Goal: Task Accomplishment & Management: Use online tool/utility

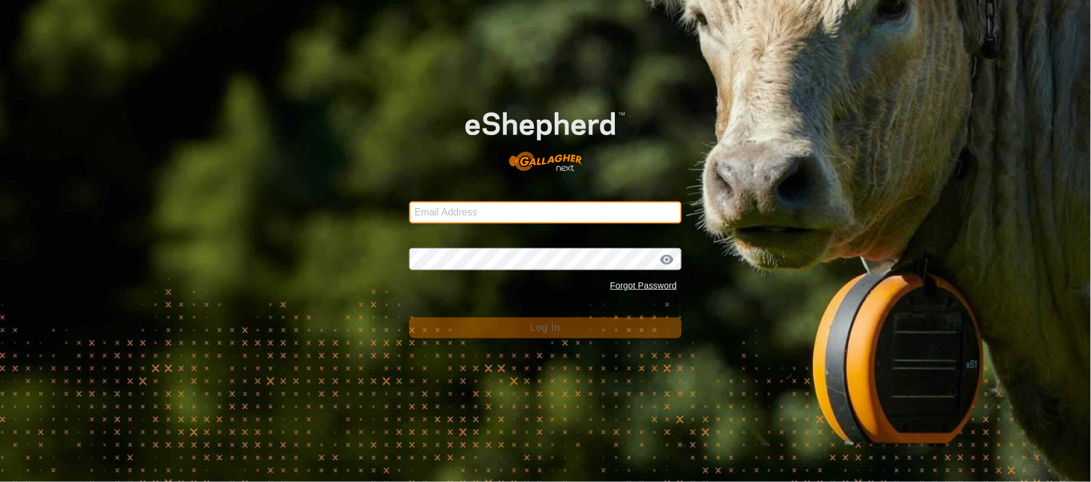
click at [446, 217] on input "Email Address" at bounding box center [545, 212] width 273 height 22
type input "[EMAIL_ADDRESS][PERSON_NAME][DOMAIN_NAME]"
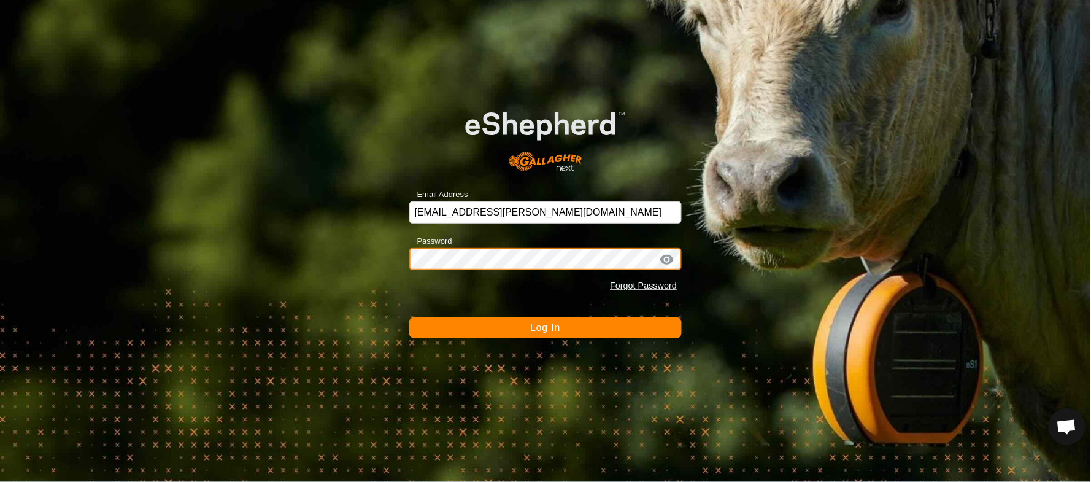
click at [409, 317] on button "Log In" at bounding box center [545, 327] width 273 height 21
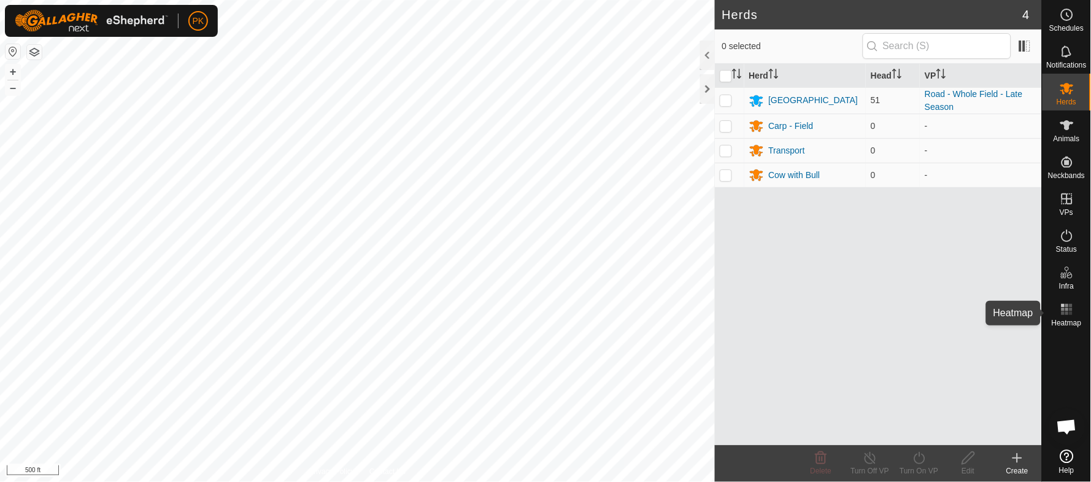
click at [1068, 307] on icon at bounding box center [1067, 309] width 15 height 15
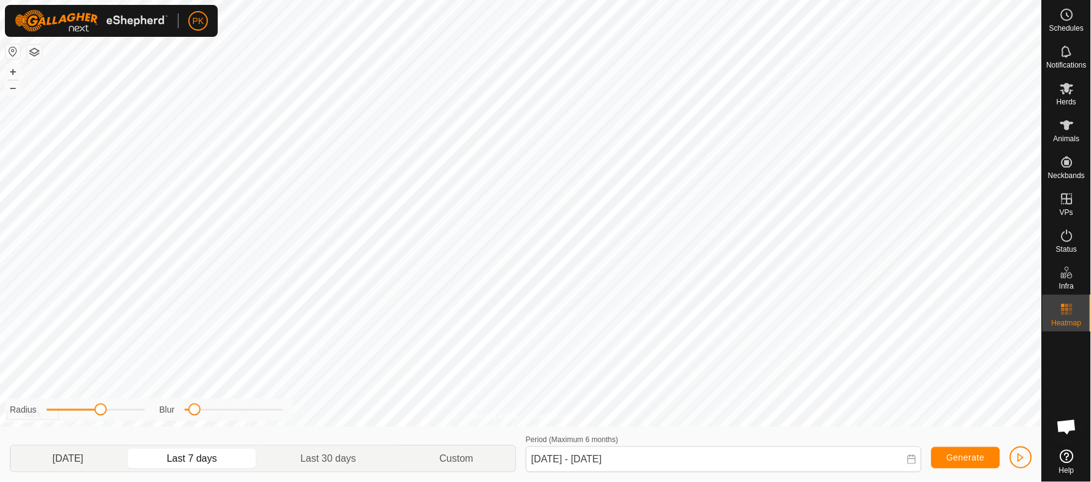
click at [69, 458] on p-togglebutton "[DATE]" at bounding box center [67, 458] width 115 height 26
type input "[DATE] - [DATE]"
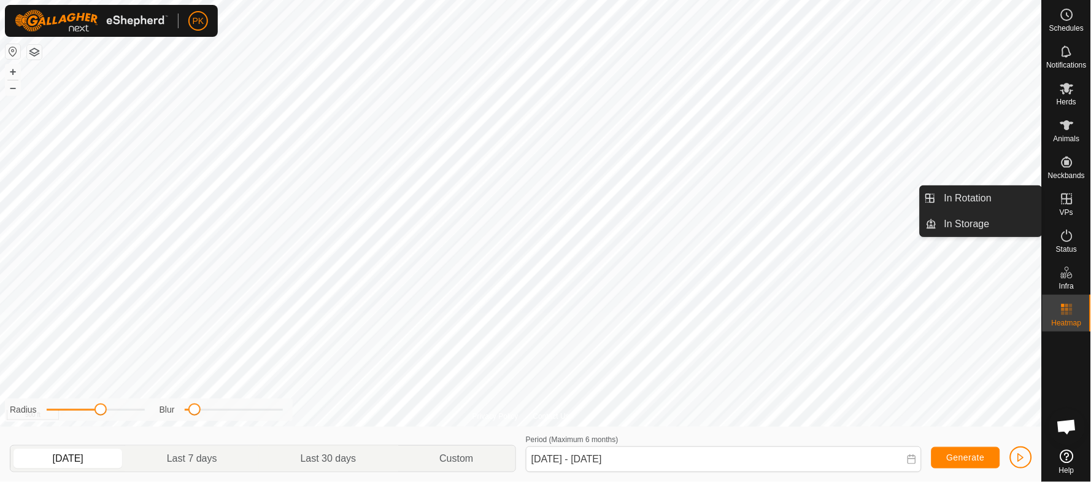
click at [1069, 206] on icon at bounding box center [1067, 198] width 15 height 15
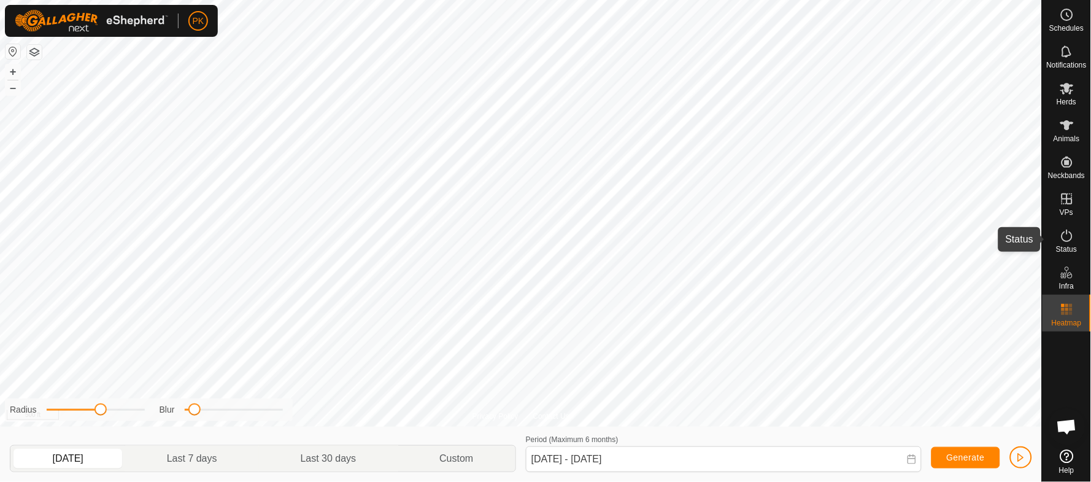
click at [1066, 238] on icon at bounding box center [1067, 235] width 15 height 15
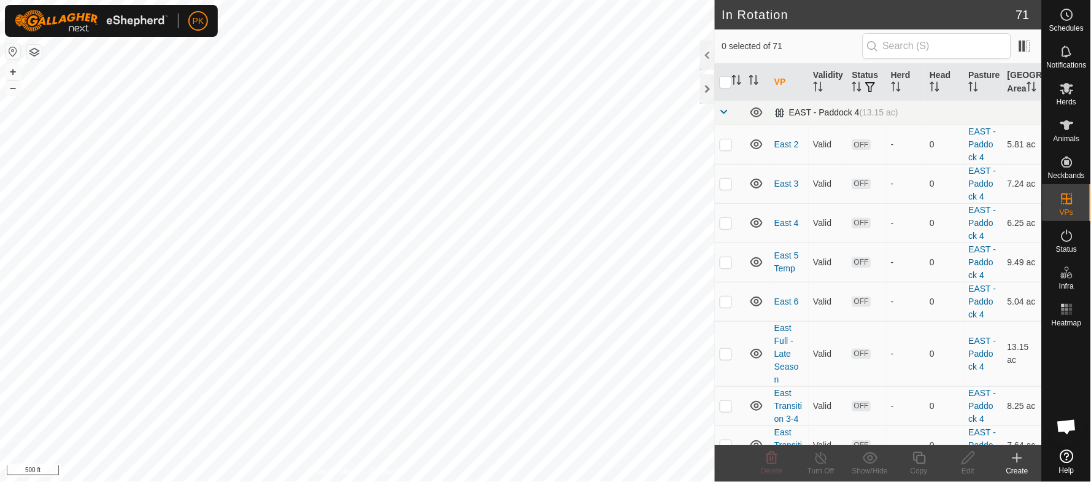
click at [722, 117] on span at bounding box center [725, 112] width 10 height 10
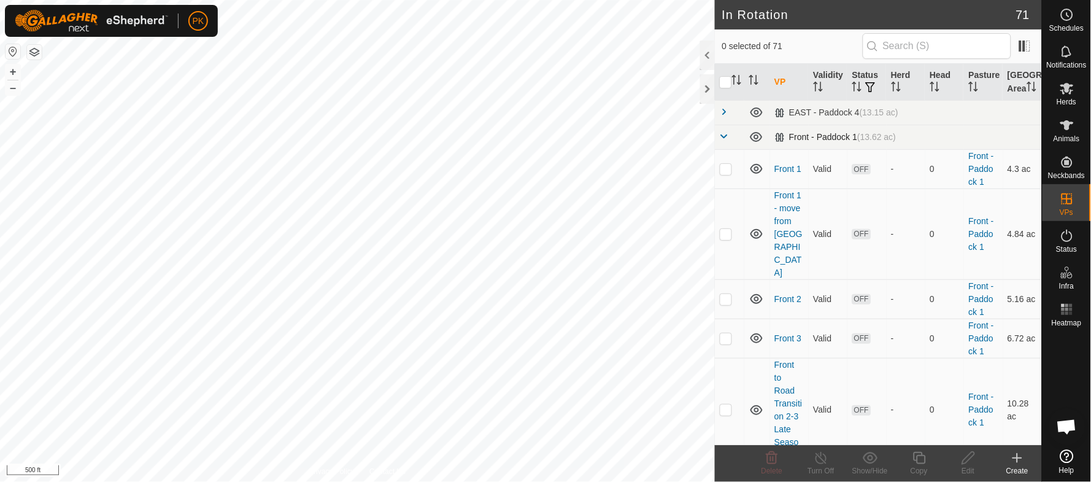
click at [722, 141] on span at bounding box center [725, 136] width 10 height 10
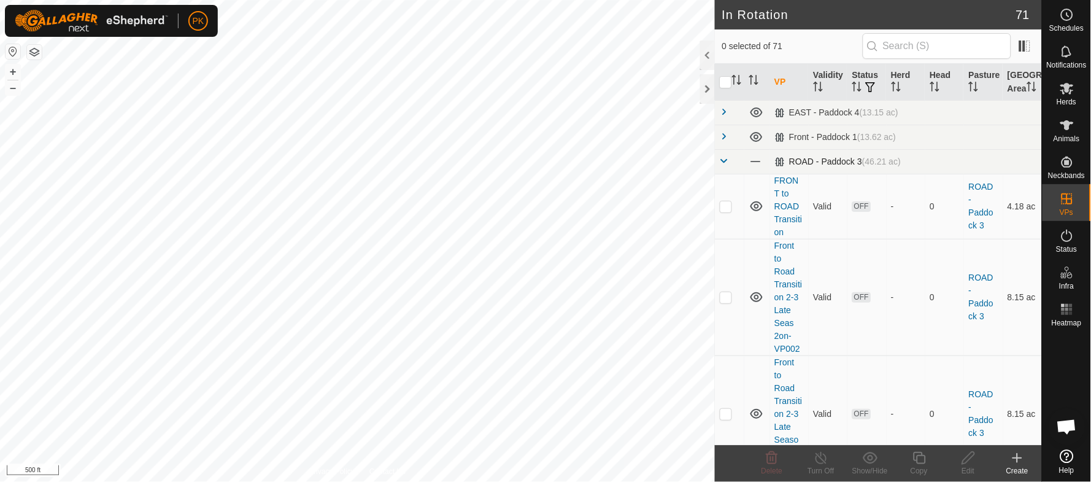
click at [725, 166] on span at bounding box center [725, 161] width 10 height 10
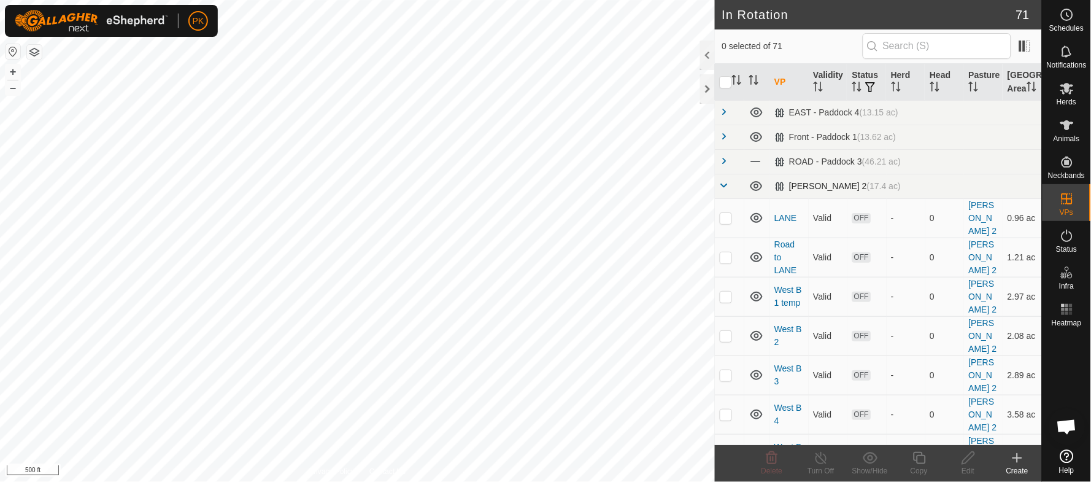
click at [726, 190] on span at bounding box center [725, 185] width 10 height 10
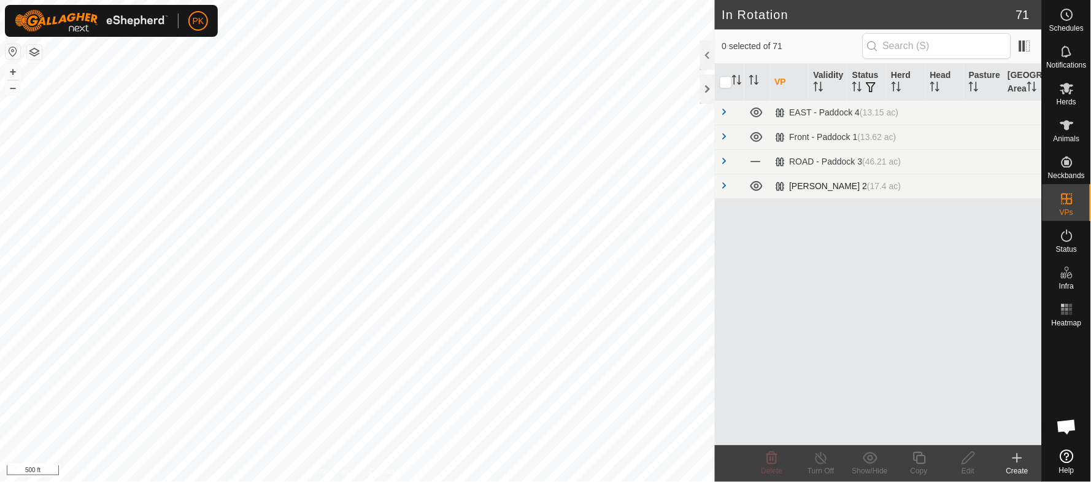
click at [726, 190] on span at bounding box center [725, 185] width 10 height 10
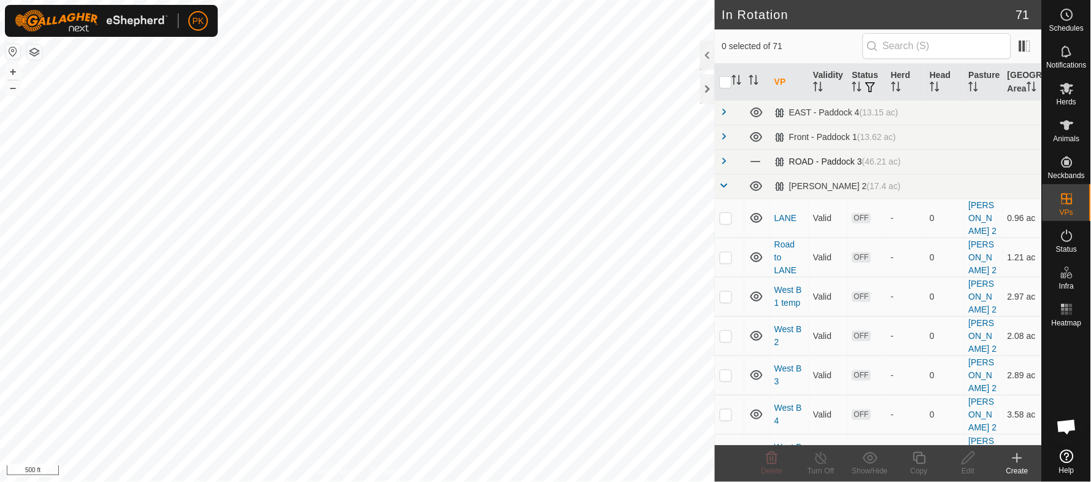
click at [717, 174] on td at bounding box center [729, 161] width 29 height 25
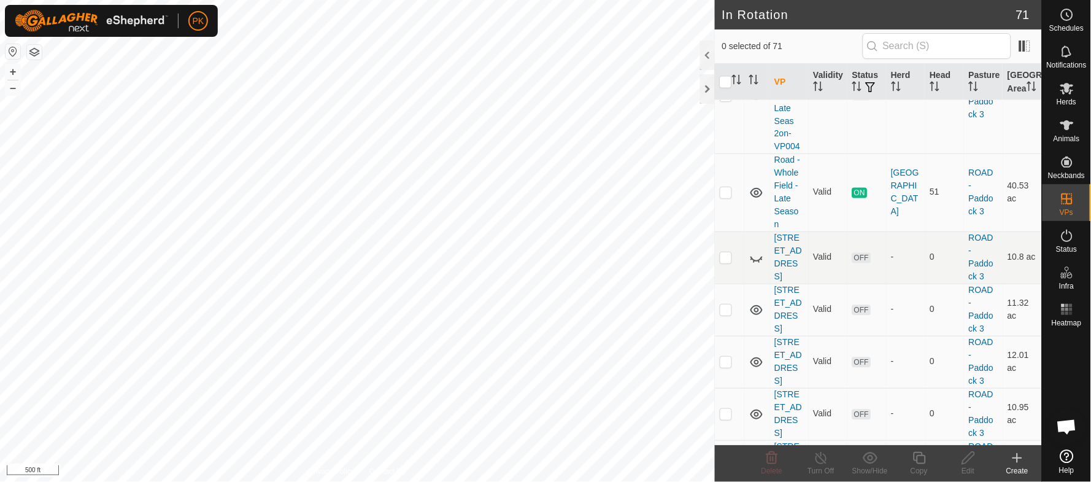
scroll to position [551, 0]
click at [720, 198] on p-checkbox at bounding box center [726, 193] width 12 height 10
checkbox input "true"
click at [919, 459] on icon at bounding box center [919, 457] width 15 height 15
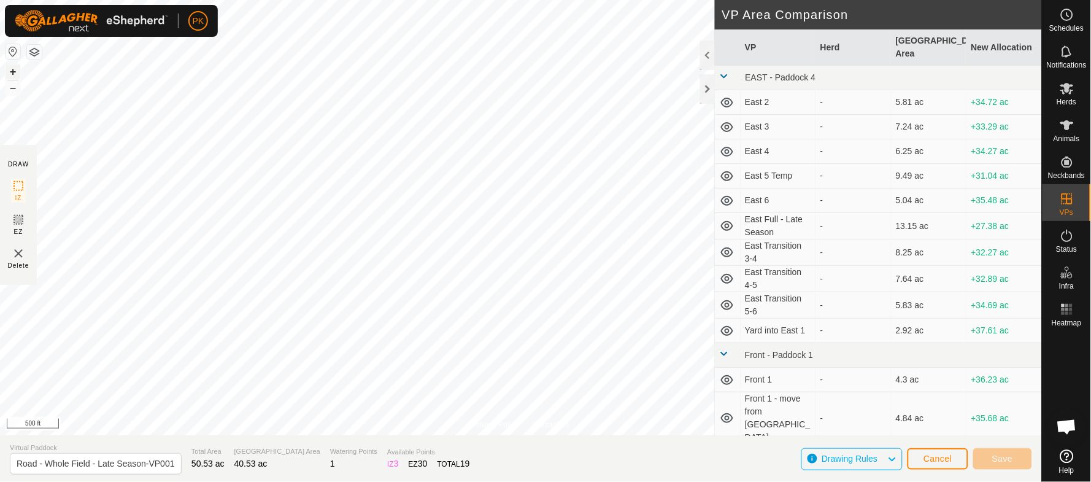
click at [14, 72] on button "+" at bounding box center [13, 71] width 15 height 15
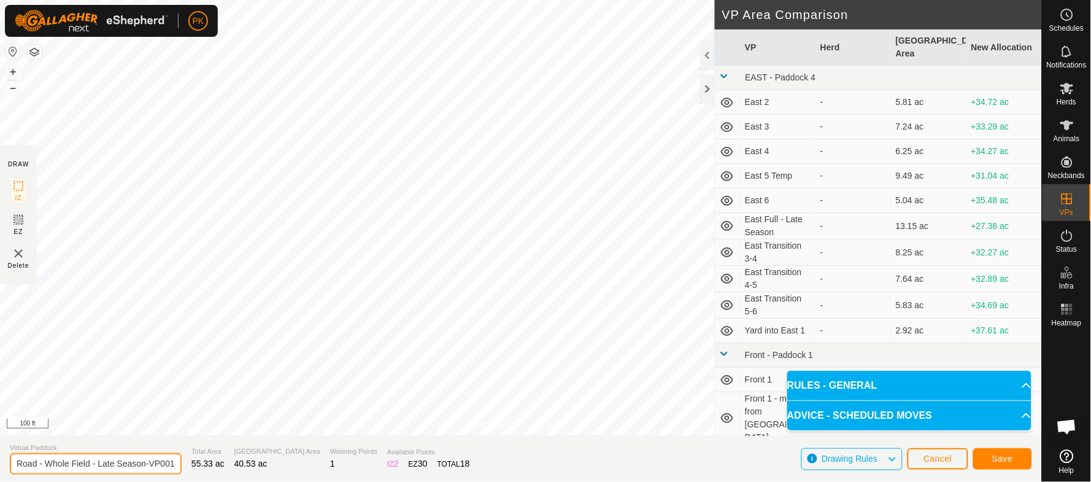
click at [115, 460] on input "Road - Whole Field - Late Season-VP001" at bounding box center [96, 463] width 172 height 21
click at [144, 464] on input "Road - Whole Field - Late Season-VP001" at bounding box center [96, 463] width 172 height 21
drag, startPoint x: 148, startPoint y: 463, endPoint x: 239, endPoint y: 482, distance: 92.8
click at [239, 481] on section "Virtual Paddock Road - Whole Field - Late Season-VP001 Total Area 55.33 ac Graz…" at bounding box center [521, 458] width 1042 height 47
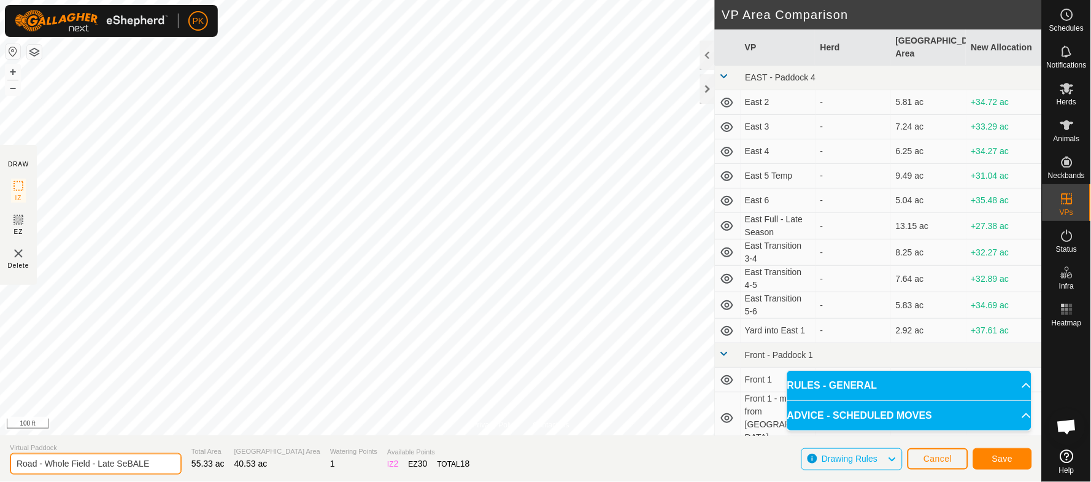
scroll to position [0, 0]
paste input "E10-C4EZ-EE26-PSWS-OKQ6"
type input "Road - Whole Field - BALE"
click at [1001, 456] on span "Save" at bounding box center [1002, 458] width 21 height 10
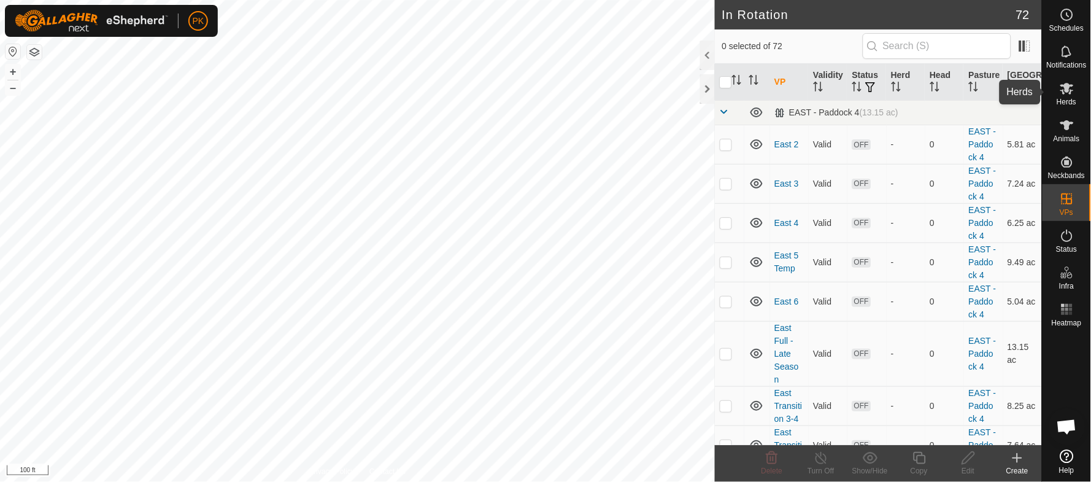
click at [1071, 94] on icon at bounding box center [1066, 89] width 13 height 12
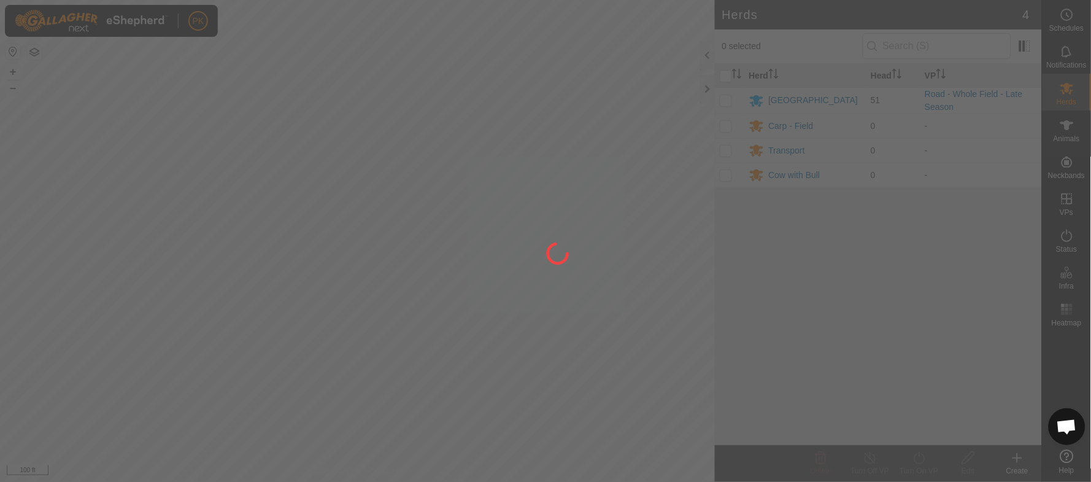
click at [729, 98] on div at bounding box center [545, 241] width 1091 height 482
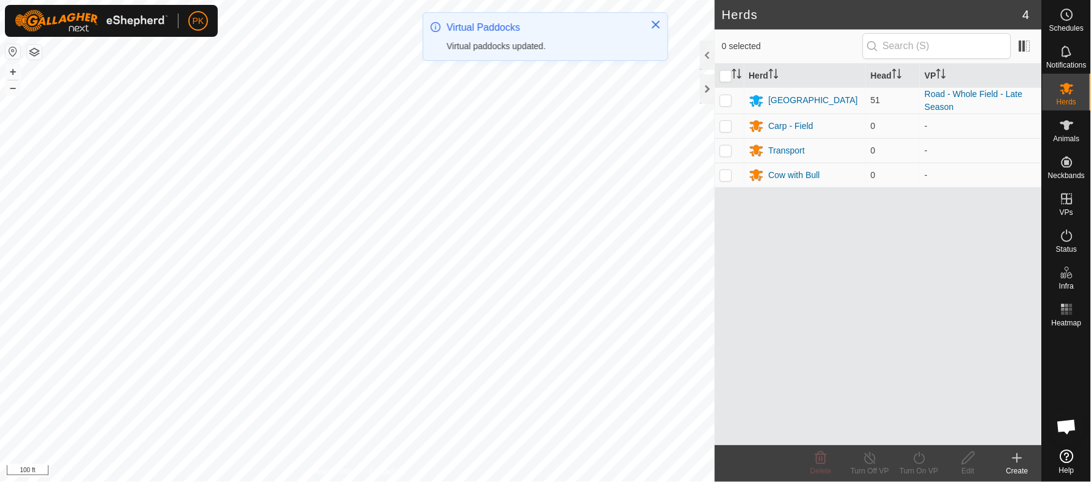
click at [729, 98] on p-checkbox at bounding box center [726, 100] width 12 height 10
checkbox input "true"
click at [909, 456] on turn-on-svg-icon at bounding box center [919, 457] width 49 height 15
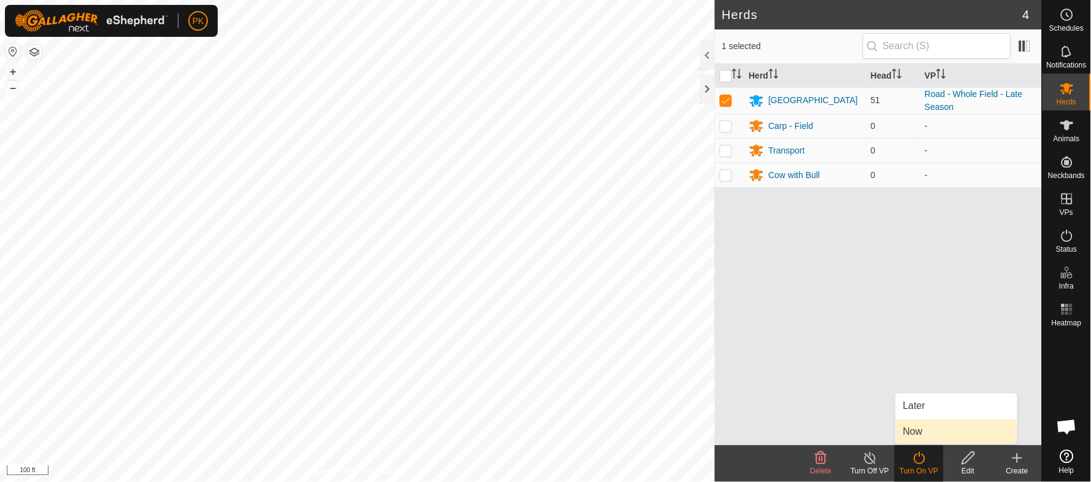
click at [912, 431] on link "Now" at bounding box center [956, 431] width 121 height 25
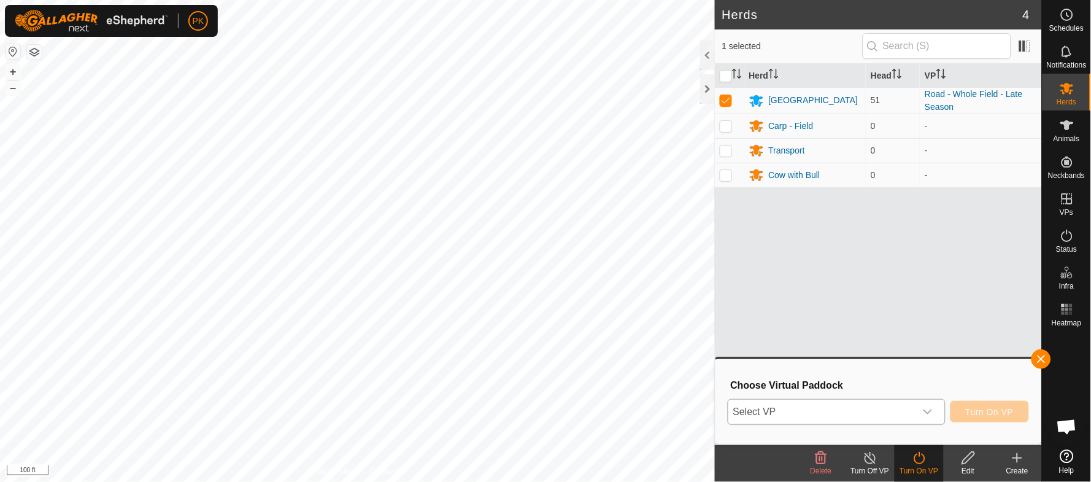
click at [931, 410] on icon "dropdown trigger" at bounding box center [928, 412] width 10 height 10
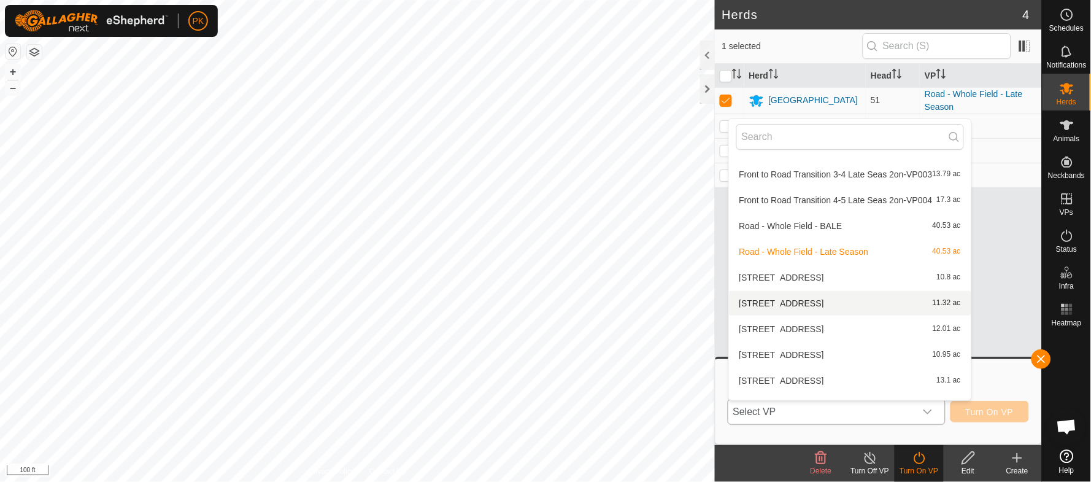
scroll to position [619, 0]
click at [809, 220] on li "Road - Whole Field - BALE 40.53 ac" at bounding box center [850, 225] width 242 height 25
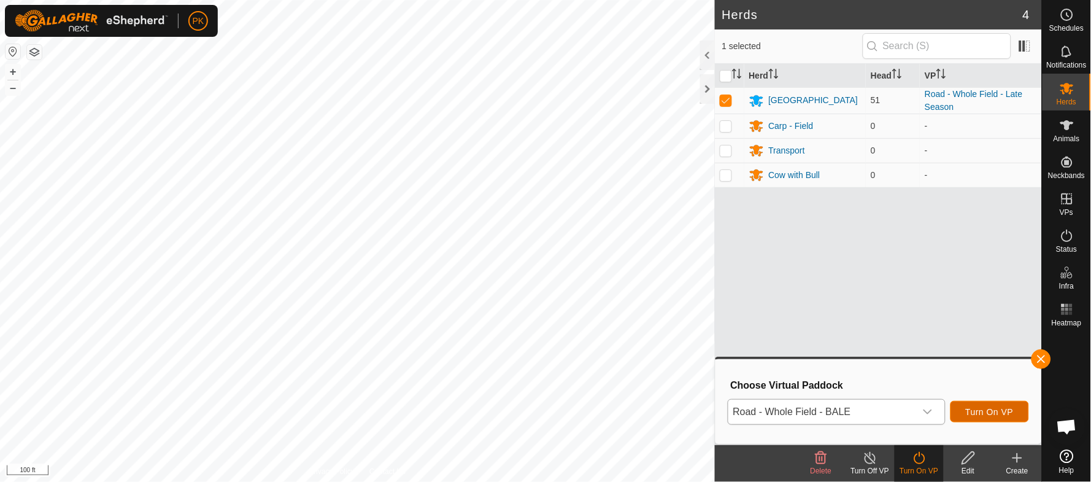
click at [982, 408] on span "Turn On VP" at bounding box center [990, 412] width 48 height 10
